Goal: Task Accomplishment & Management: Use online tool/utility

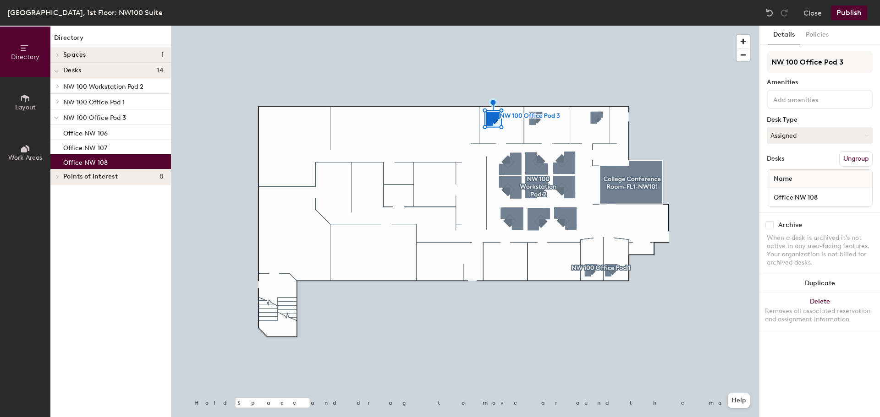
click at [843, 12] on button "Publish" at bounding box center [849, 12] width 36 height 15
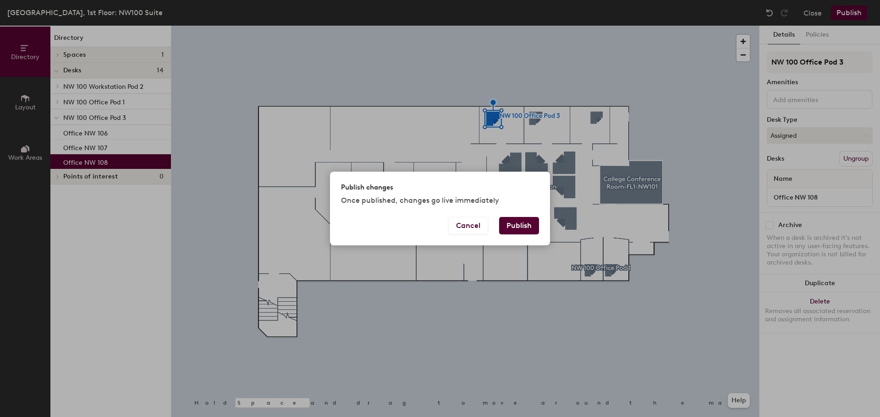
click at [515, 223] on button "Publish" at bounding box center [519, 225] width 40 height 17
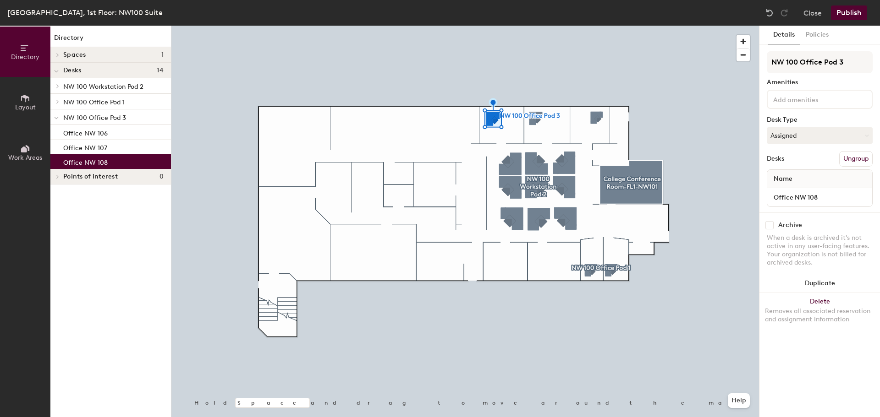
click at [856, 12] on button "Publish" at bounding box center [849, 12] width 36 height 15
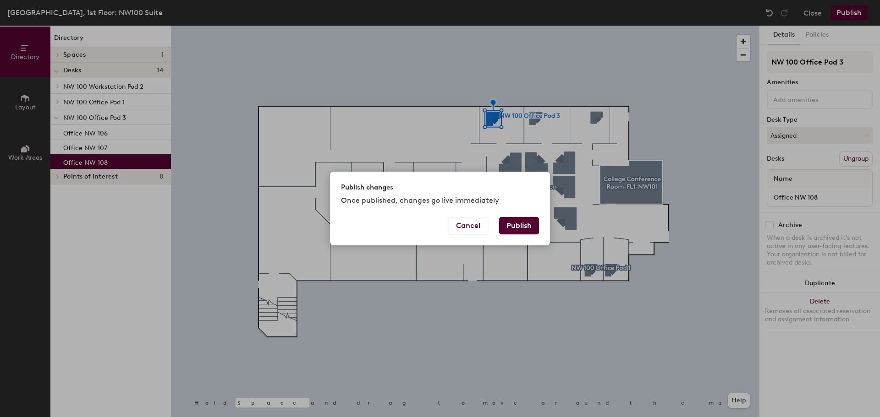
click at [523, 224] on button "Publish" at bounding box center [519, 225] width 40 height 17
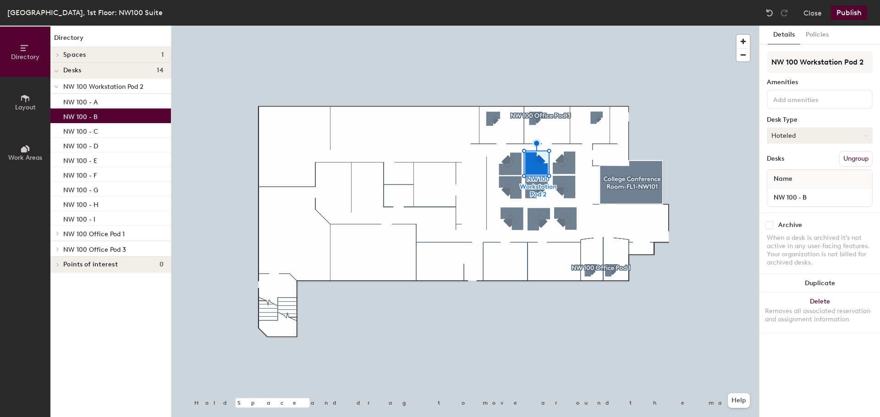
click at [867, 136] on icon at bounding box center [866, 136] width 4 height 4
click at [800, 164] on div "Assigned" at bounding box center [813, 164] width 92 height 14
click at [847, 14] on button "Publish" at bounding box center [849, 12] width 36 height 15
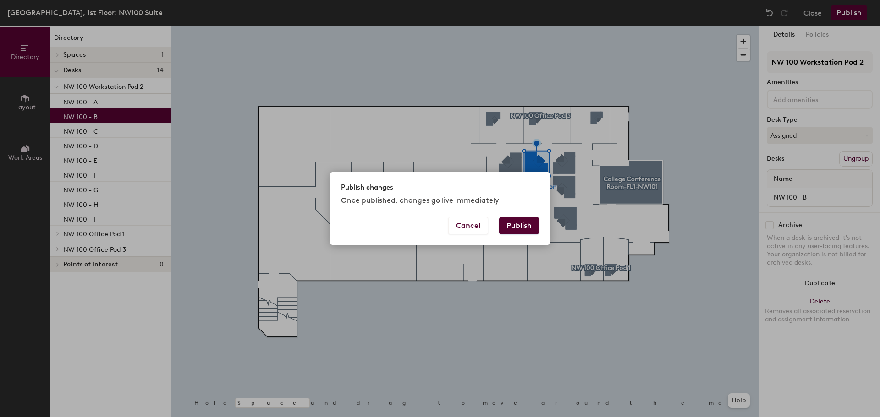
click at [509, 229] on button "Publish" at bounding box center [519, 225] width 40 height 17
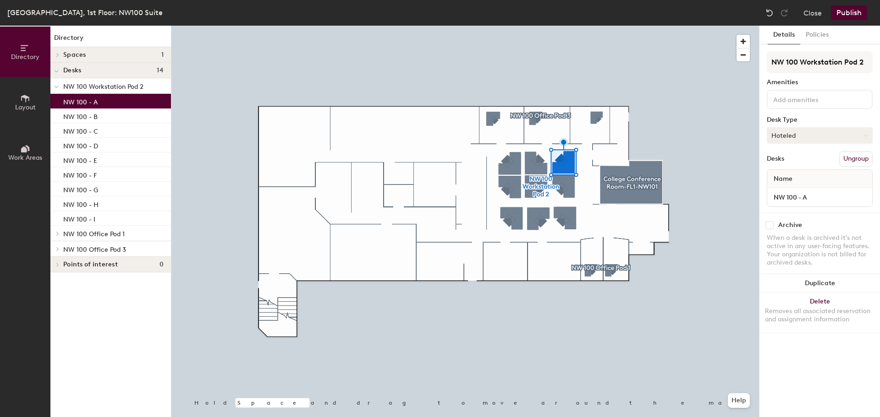
click at [792, 136] on button "Hoteled" at bounding box center [820, 135] width 106 height 16
click at [785, 164] on div "Assigned" at bounding box center [813, 164] width 92 height 14
click at [854, 13] on button "Publish" at bounding box center [849, 12] width 36 height 15
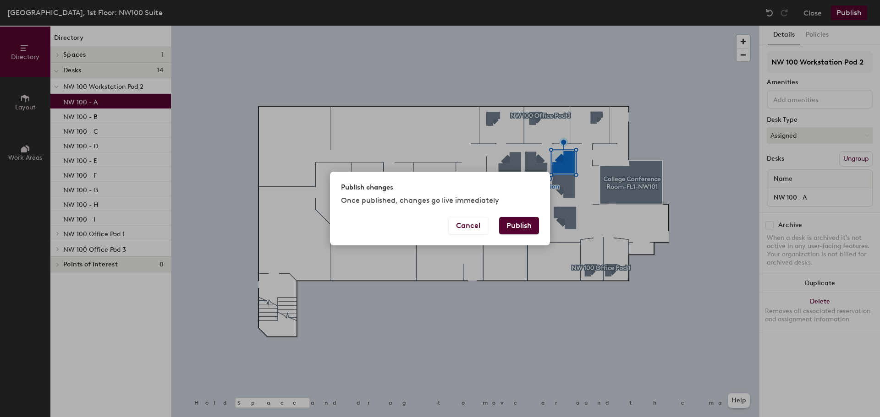
click at [528, 229] on button "Publish" at bounding box center [519, 225] width 40 height 17
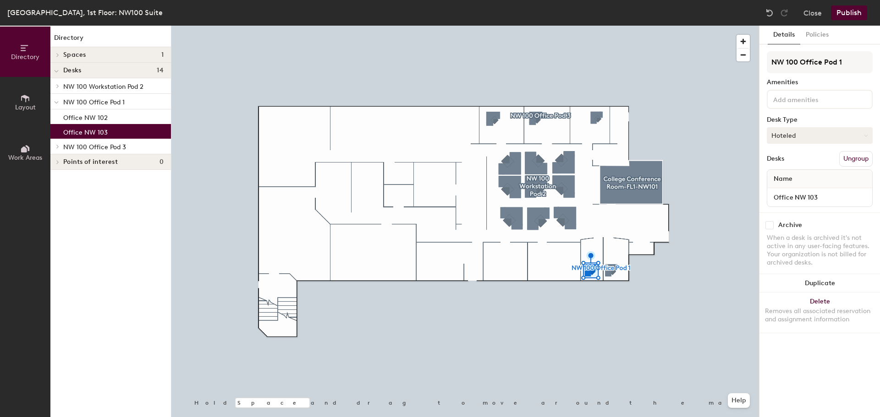
click at [819, 132] on button "Hoteled" at bounding box center [820, 135] width 106 height 16
click at [797, 167] on div "Assigned" at bounding box center [813, 164] width 92 height 14
click at [846, 13] on button "Publish" at bounding box center [849, 12] width 36 height 15
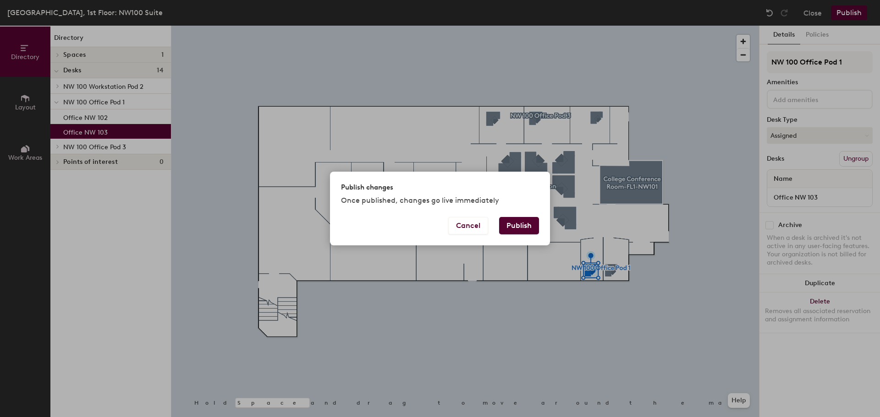
click at [531, 227] on button "Publish" at bounding box center [519, 225] width 40 height 17
